Goal: Task Accomplishment & Management: Use online tool/utility

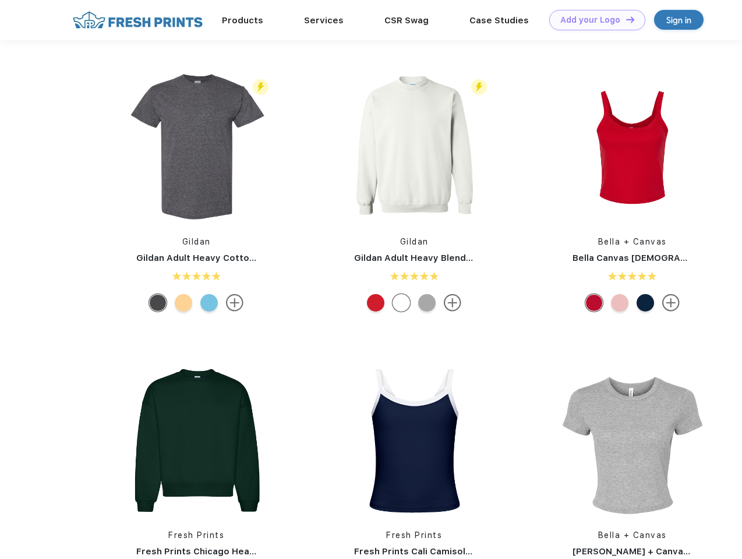
scroll to position [1, 0]
click at [593, 20] on link "Add your Logo Design Tool" at bounding box center [597, 20] width 96 height 20
click at [0, 0] on div "Design Tool" at bounding box center [0, 0] width 0 height 0
click at [625, 19] on link "Add your Logo Design Tool" at bounding box center [597, 20] width 96 height 20
click at [196, 147] on img at bounding box center [196, 146] width 155 height 155
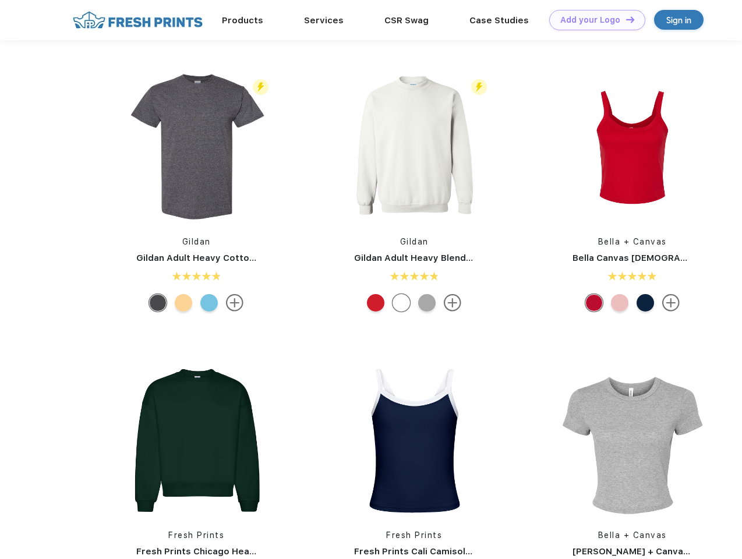
click at [158, 303] on div at bounding box center [157, 302] width 17 height 17
click at [183, 303] on div at bounding box center [183, 302] width 17 height 17
click at [209, 303] on div at bounding box center [208, 302] width 17 height 17
click at [414, 147] on img at bounding box center [414, 146] width 155 height 155
click at [376, 303] on div at bounding box center [375, 302] width 17 height 17
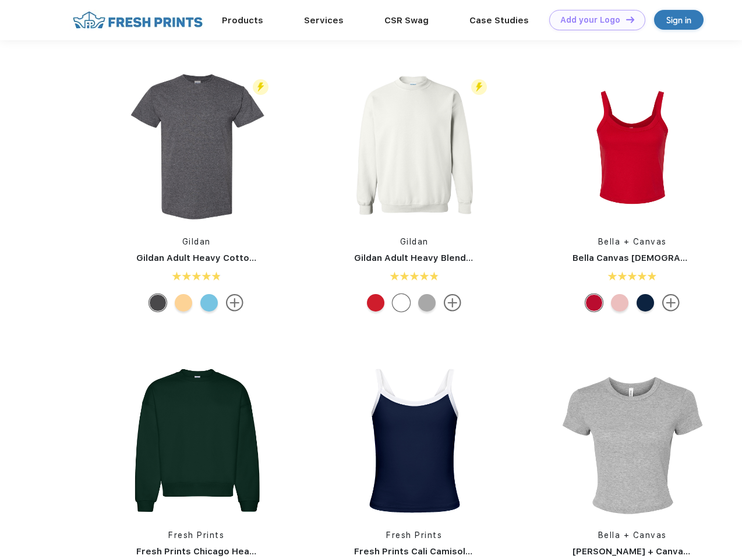
click at [401, 303] on div at bounding box center [400, 302] width 17 height 17
